Goal: Find contact information: Find contact information

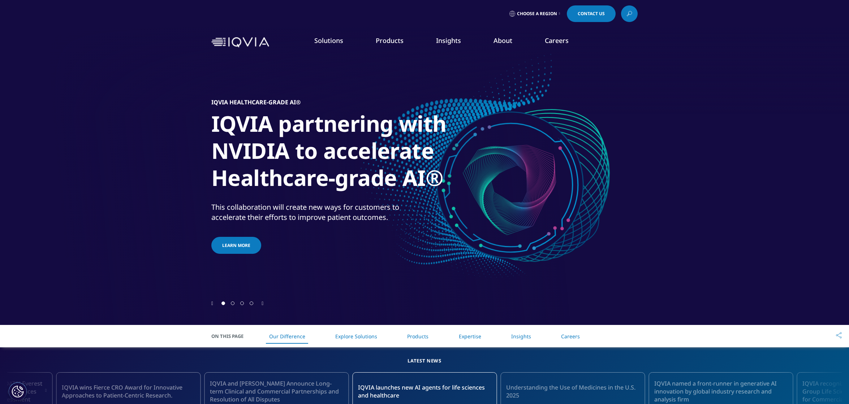
click at [593, 14] on span "Contact Us" at bounding box center [591, 14] width 27 height 4
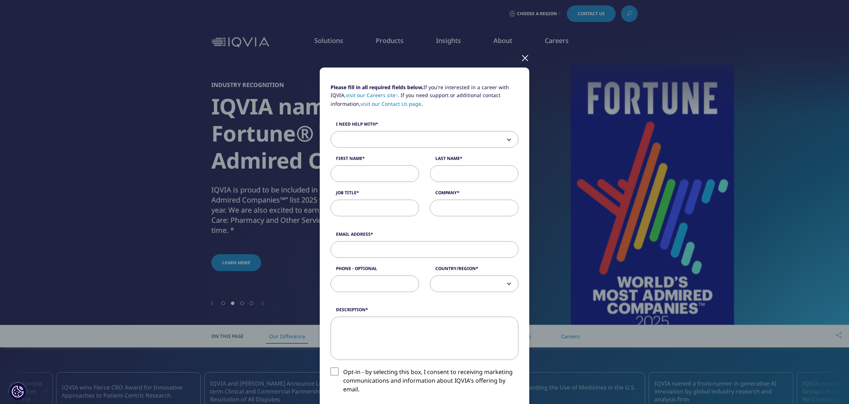
click at [524, 60] on div at bounding box center [525, 58] width 8 height 20
